Goal: Transaction & Acquisition: Book appointment/travel/reservation

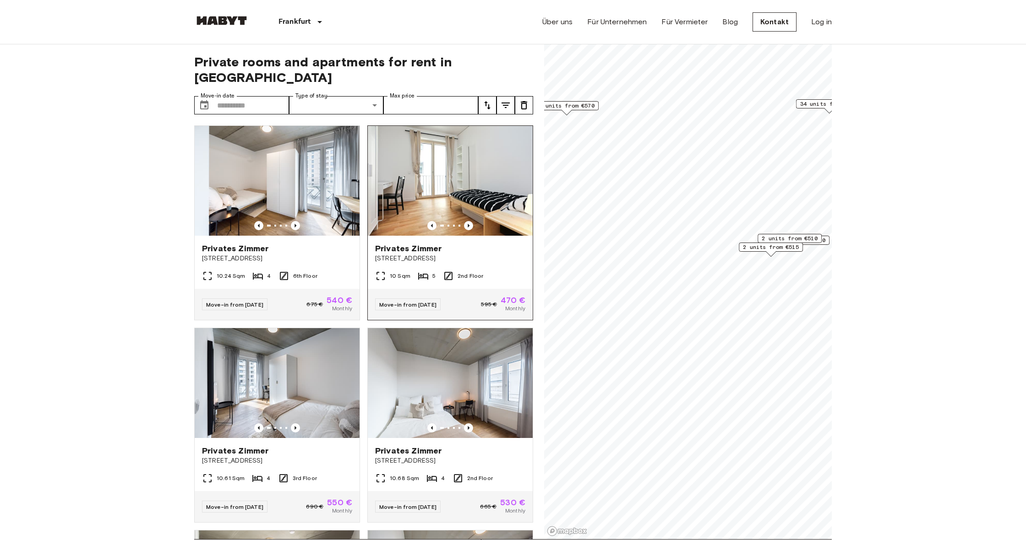
scroll to position [0, 0]
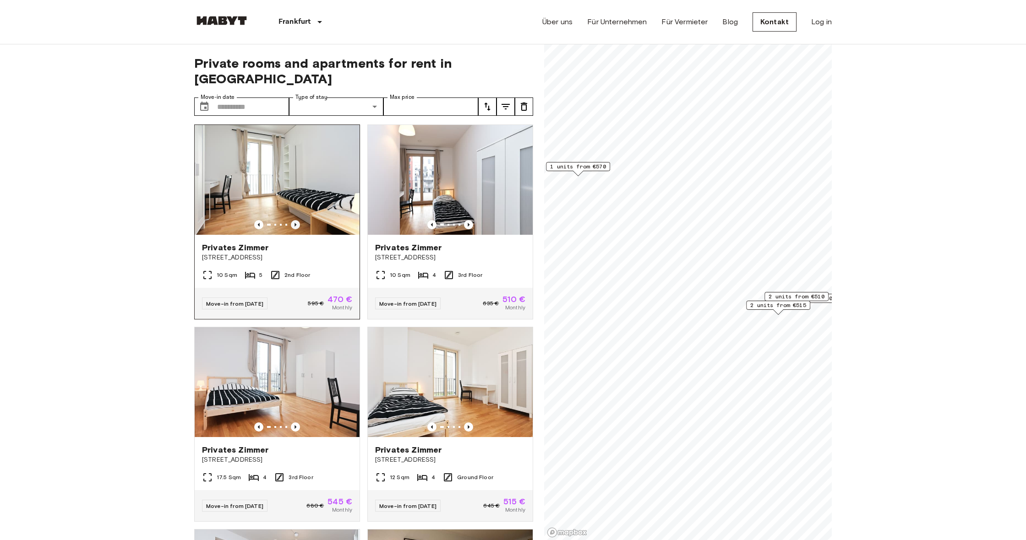
scroll to position [0, 0]
click at [296, 220] on icon "Previous image" at bounding box center [295, 224] width 9 height 9
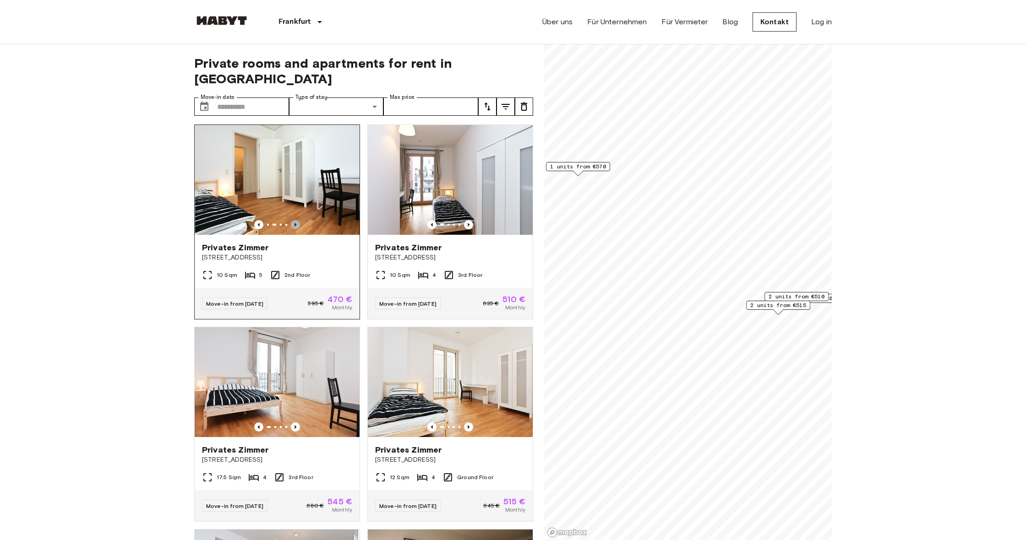
scroll to position [0, 0]
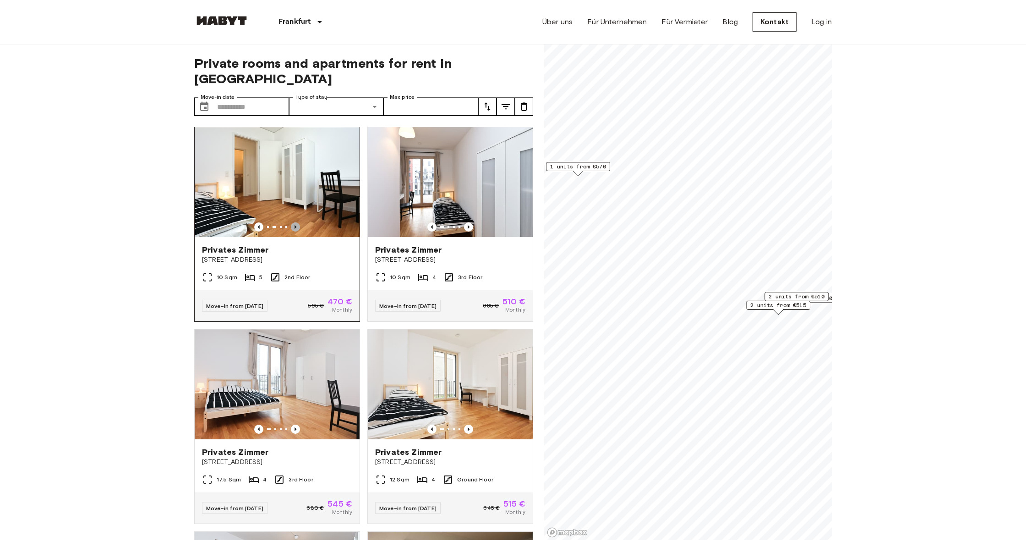
click at [296, 223] on icon "Previous image" at bounding box center [295, 227] width 9 height 9
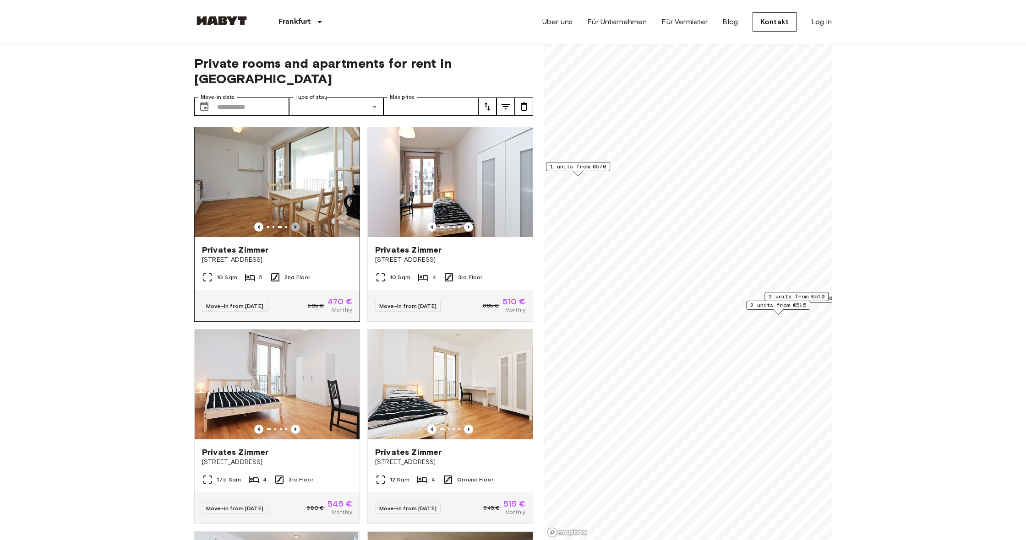
click at [296, 223] on icon "Previous image" at bounding box center [295, 227] width 9 height 9
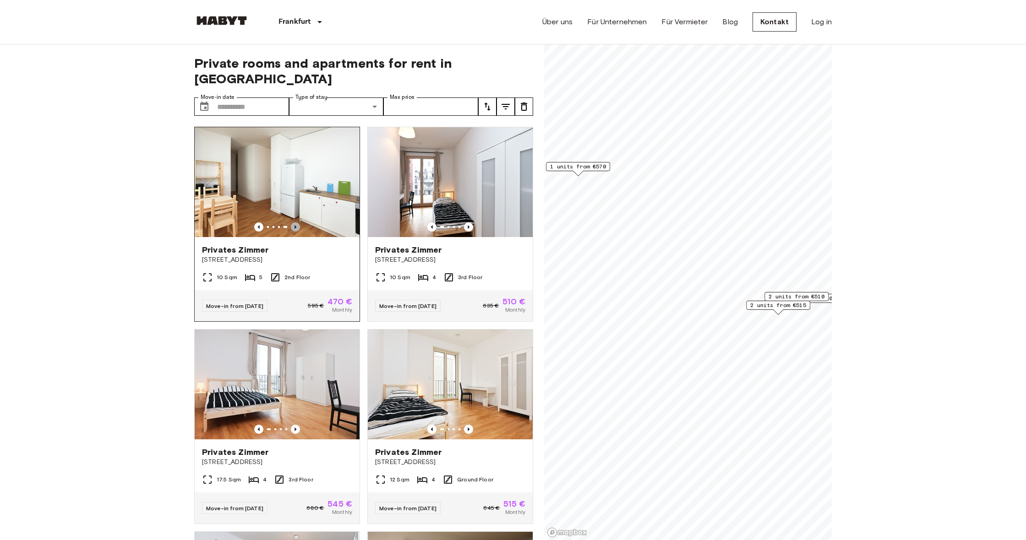
scroll to position [-1, 0]
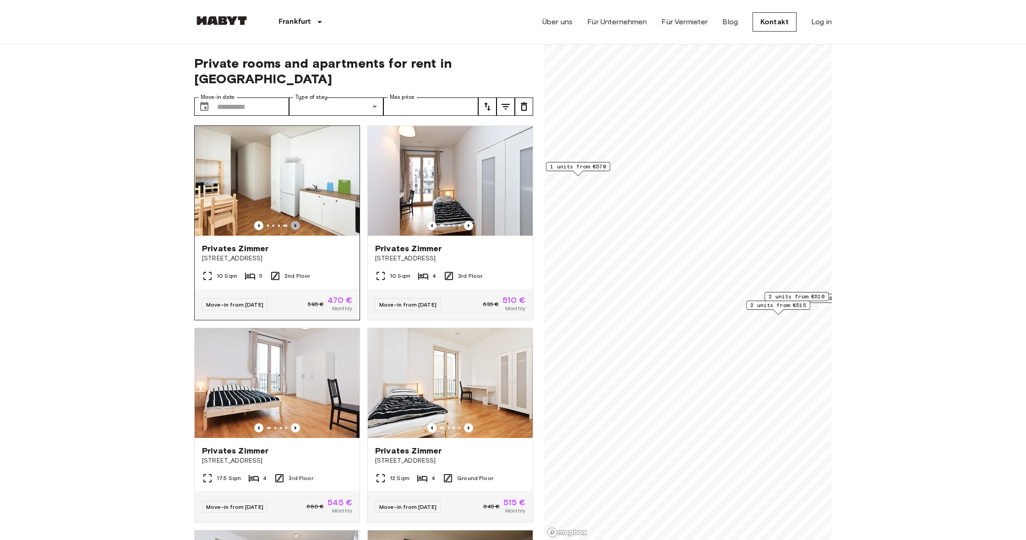
click at [296, 221] on icon "Previous image" at bounding box center [295, 225] width 9 height 9
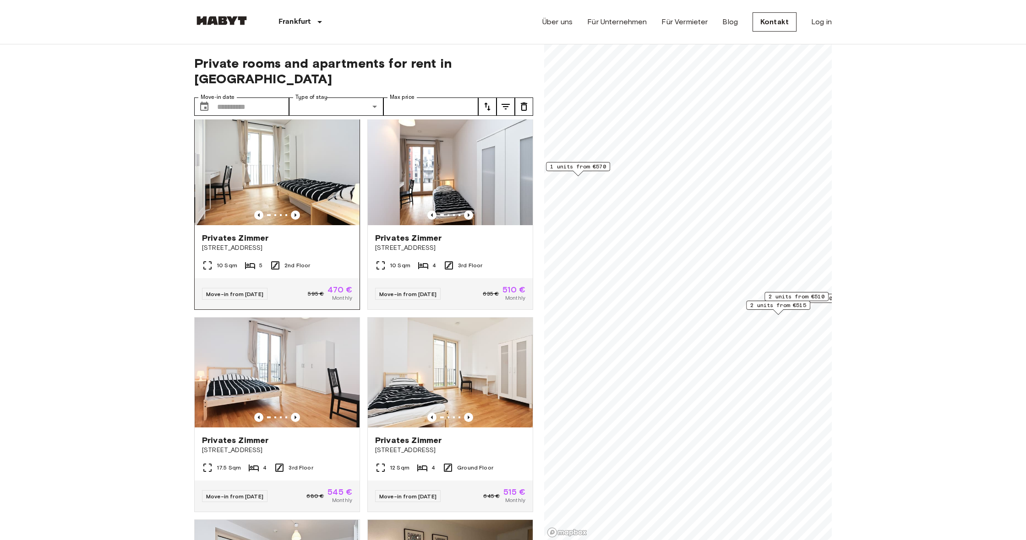
scroll to position [4, 0]
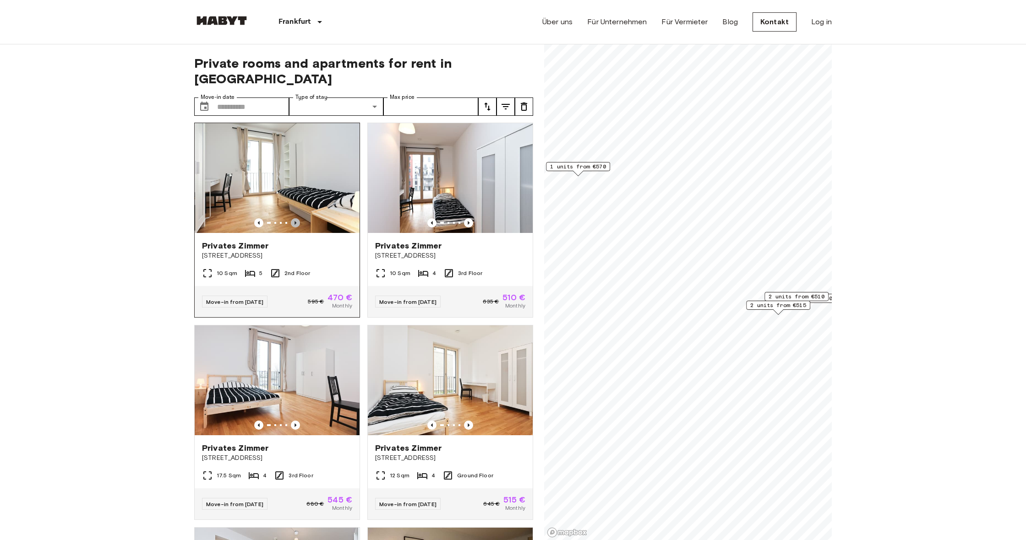
click at [296, 218] on icon "Previous image" at bounding box center [295, 222] width 9 height 9
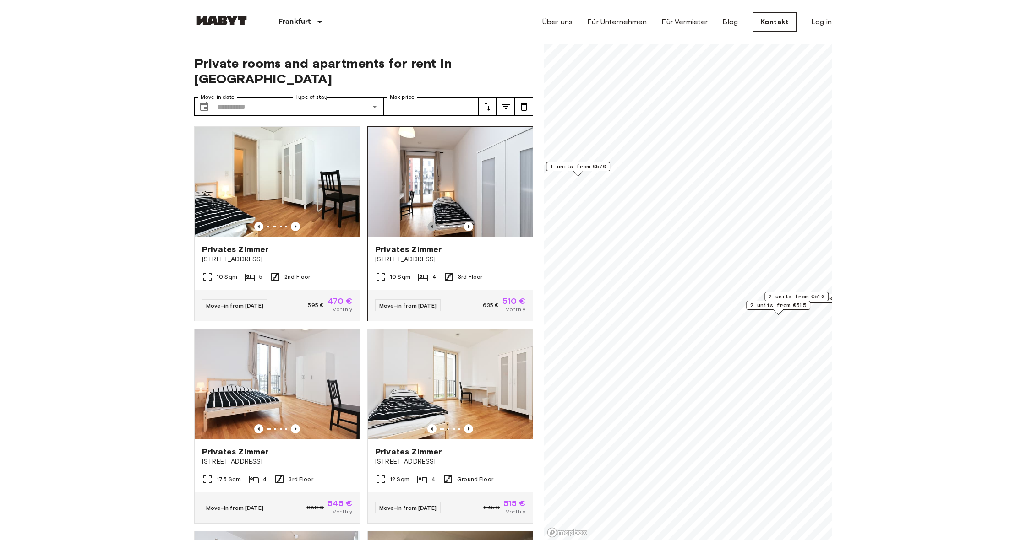
click at [436, 222] on icon "Previous image" at bounding box center [431, 226] width 9 height 9
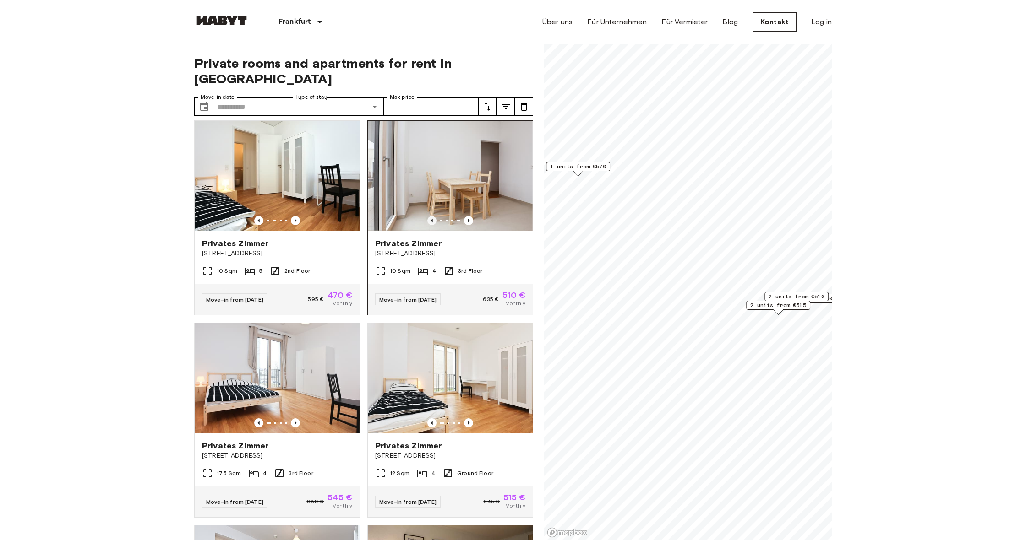
scroll to position [0, 0]
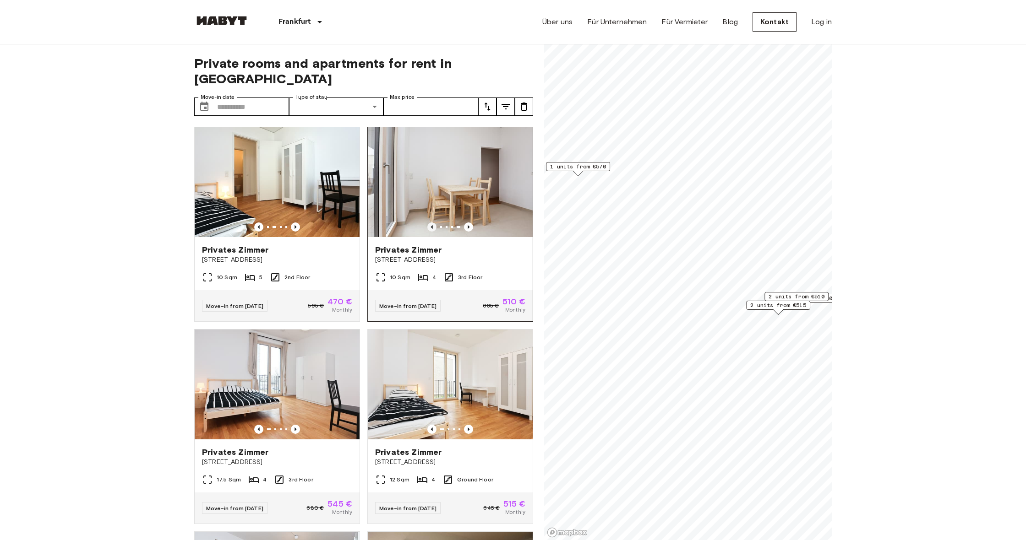
click at [432, 207] on div at bounding box center [450, 182] width 165 height 110
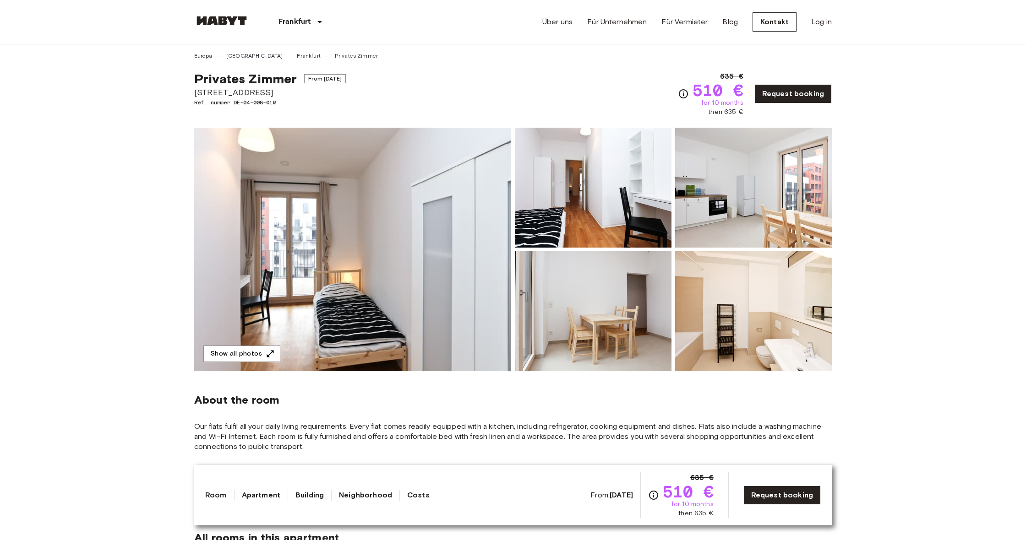
scroll to position [0, 0]
click at [726, 220] on img at bounding box center [753, 188] width 157 height 120
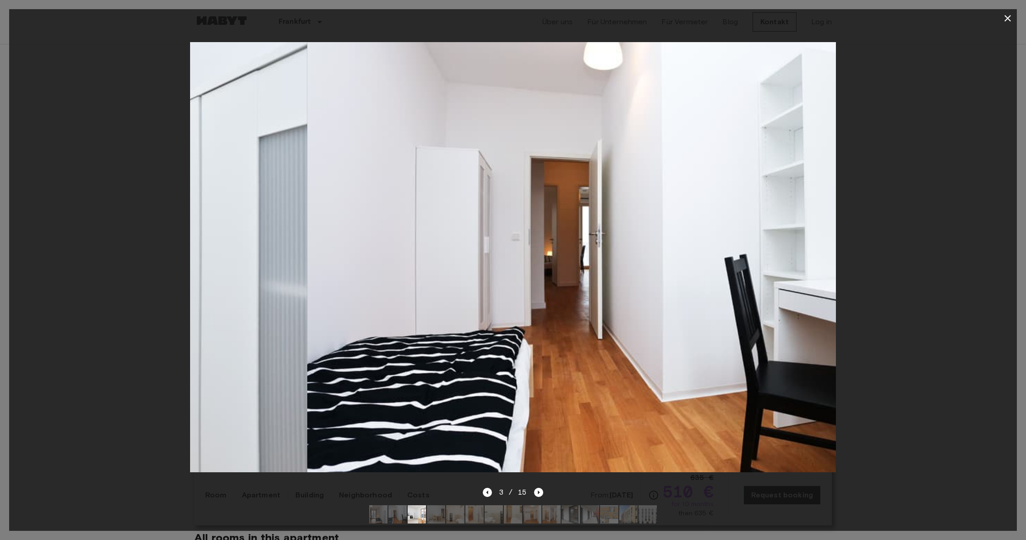
scroll to position [0, 0]
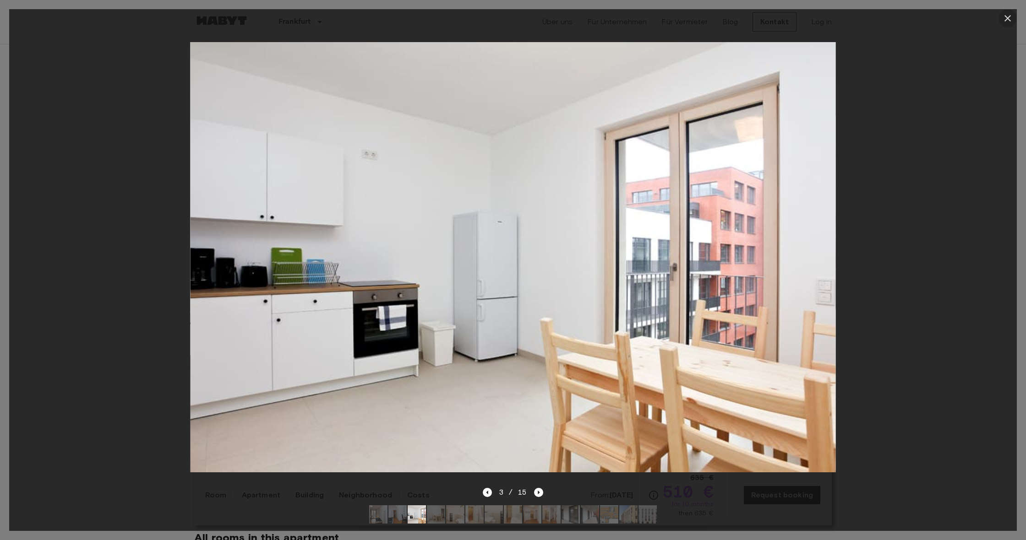
click at [1008, 22] on icon "button" at bounding box center [1007, 18] width 11 height 11
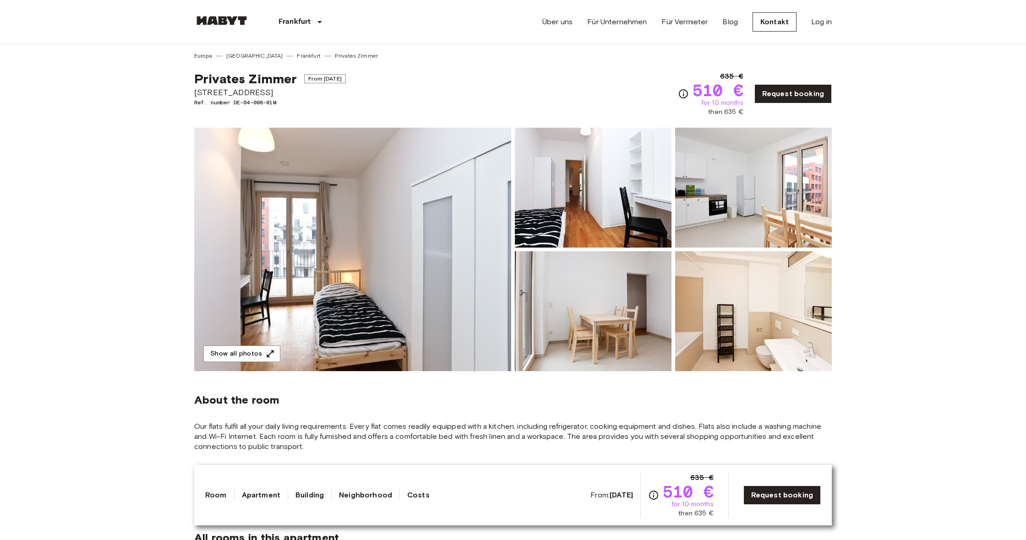
click at [665, 247] on img at bounding box center [593, 188] width 157 height 120
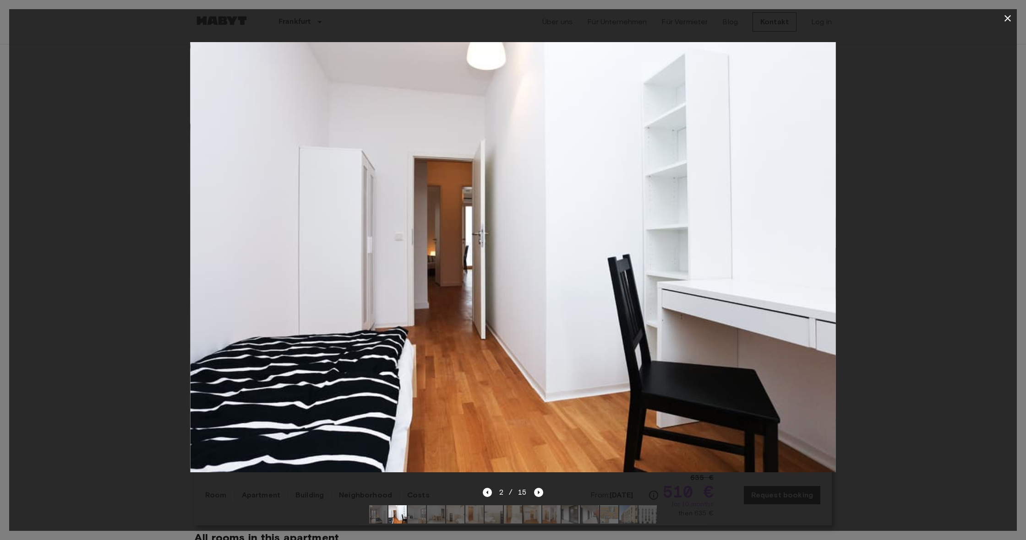
drag, startPoint x: 487, startPoint y: 493, endPoint x: 510, endPoint y: 480, distance: 26.0
click at [488, 491] on icon "Previous image" at bounding box center [487, 492] width 9 height 9
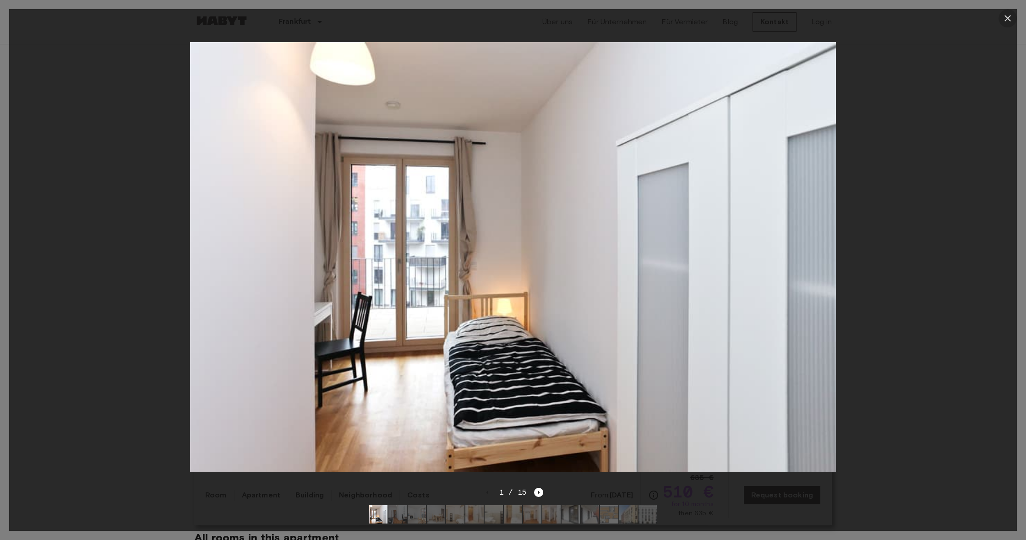
click at [1009, 18] on icon "button" at bounding box center [1007, 18] width 11 height 11
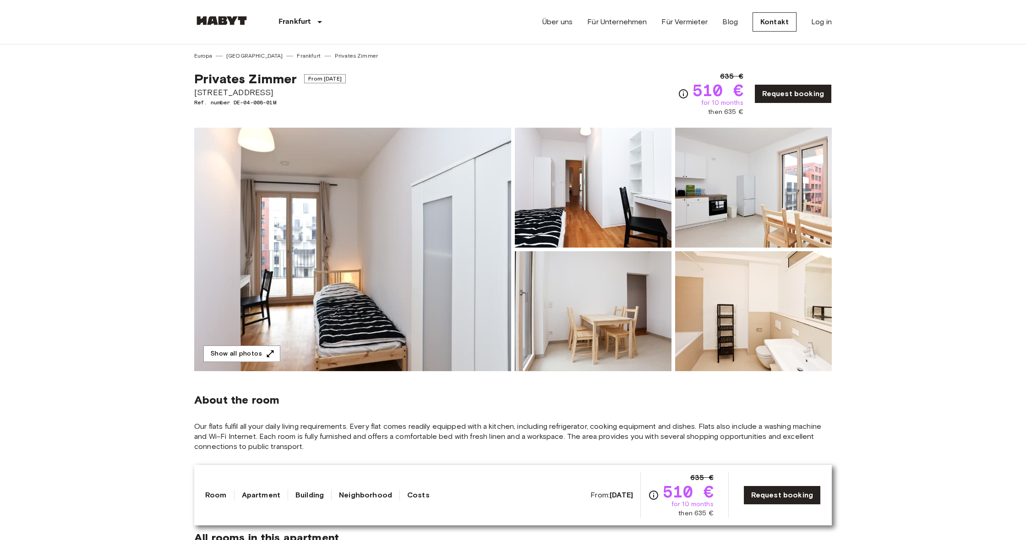
click at [748, 335] on img at bounding box center [753, 311] width 157 height 120
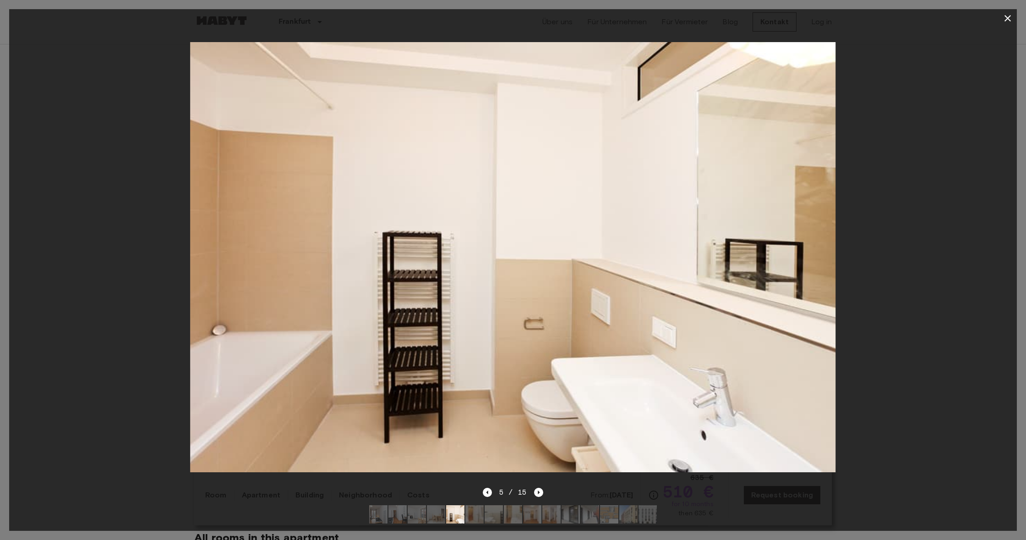
click at [1007, 21] on icon "button" at bounding box center [1007, 18] width 11 height 11
